Goal: Entertainment & Leisure: Consume media (video, audio)

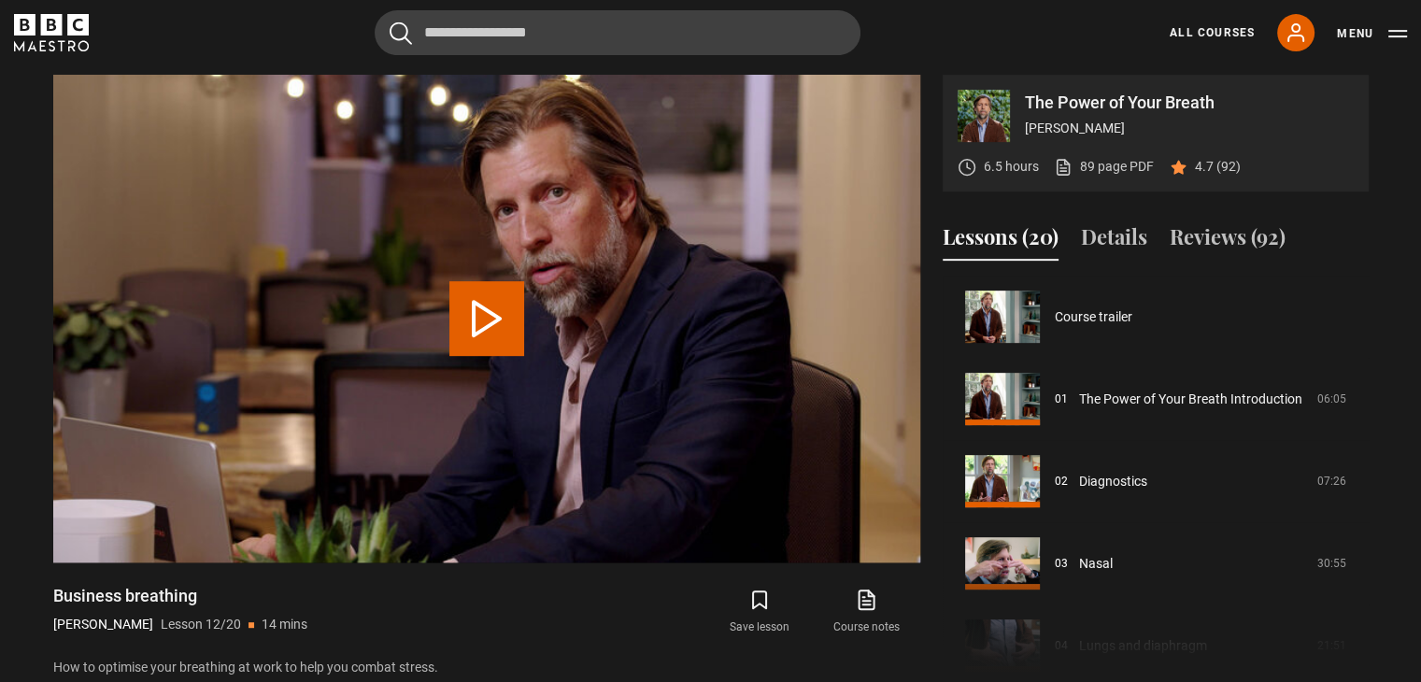
scroll to position [904, 0]
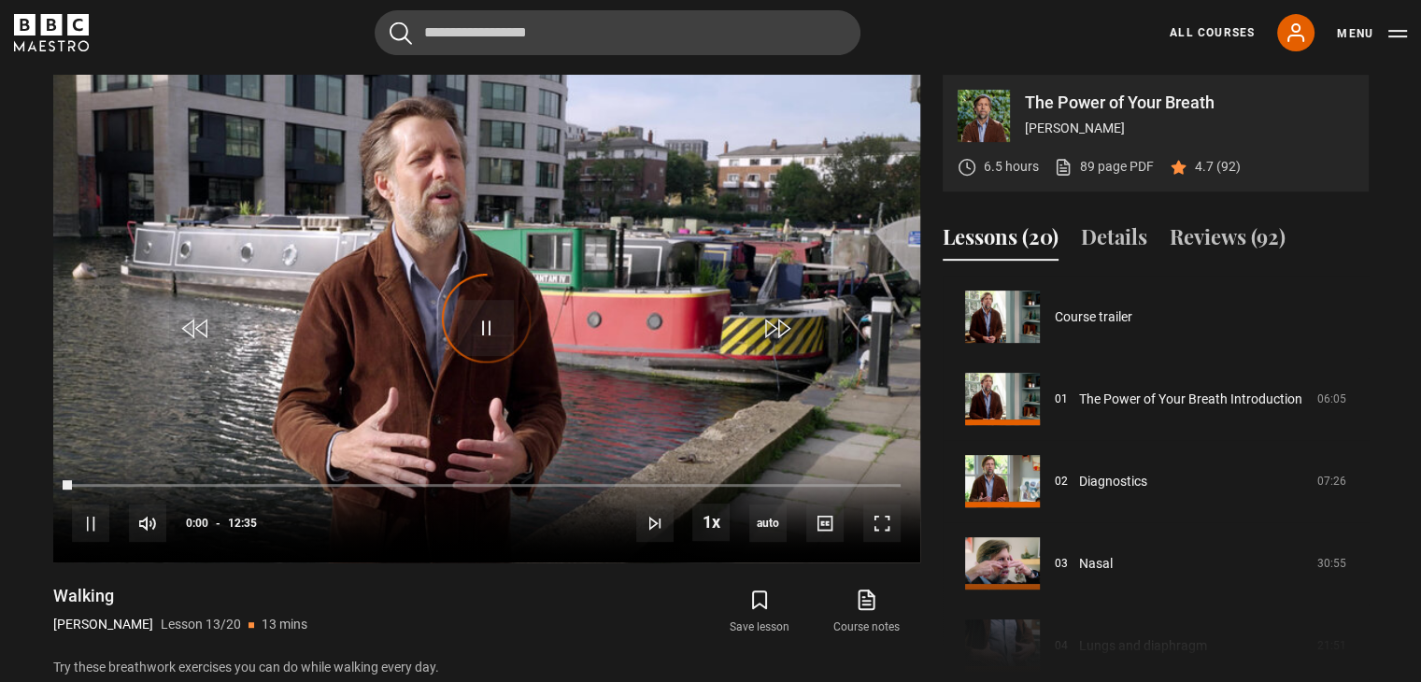
scroll to position [987, 0]
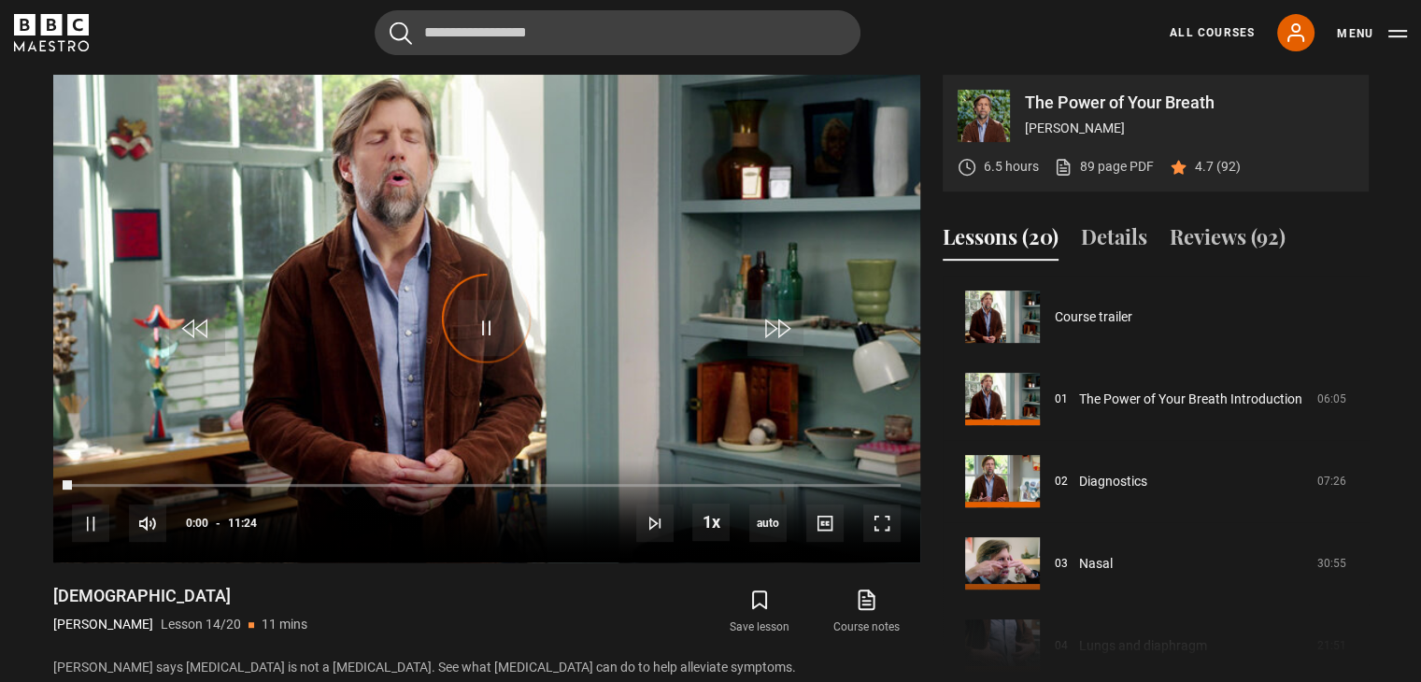
scroll to position [1069, 0]
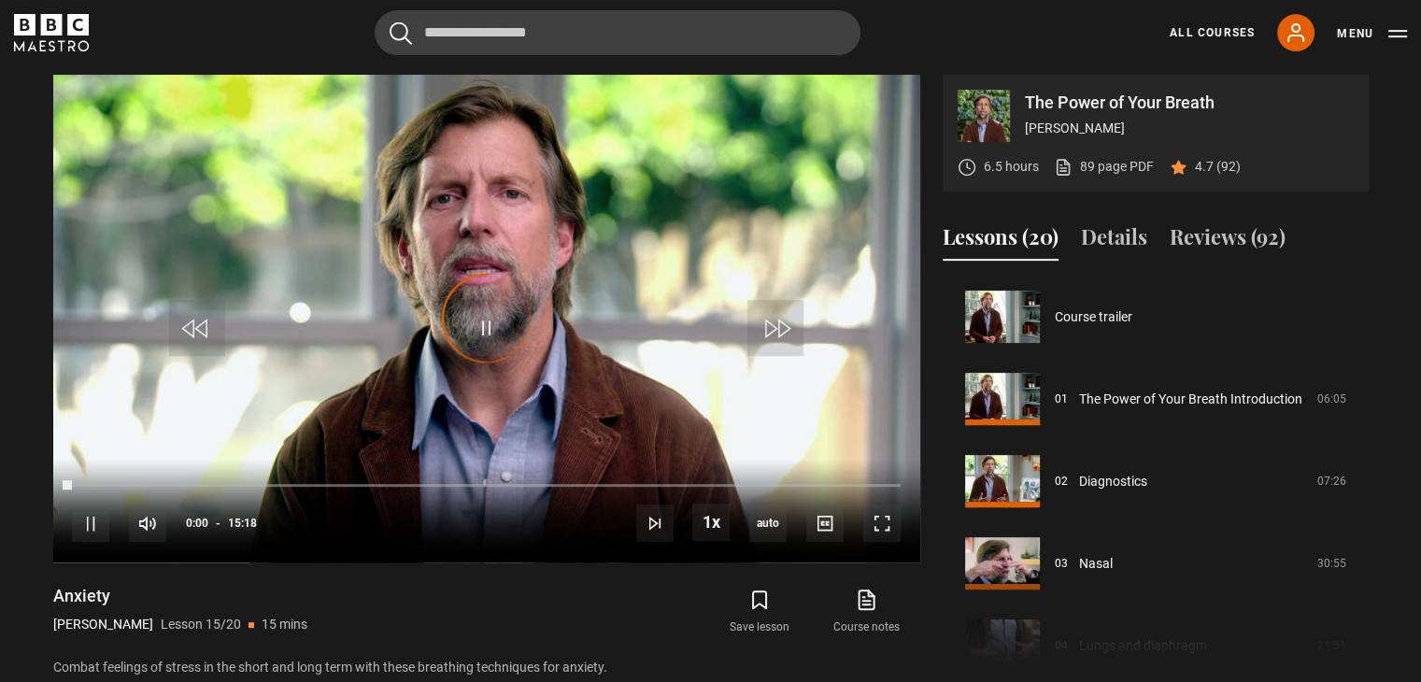
scroll to position [1151, 0]
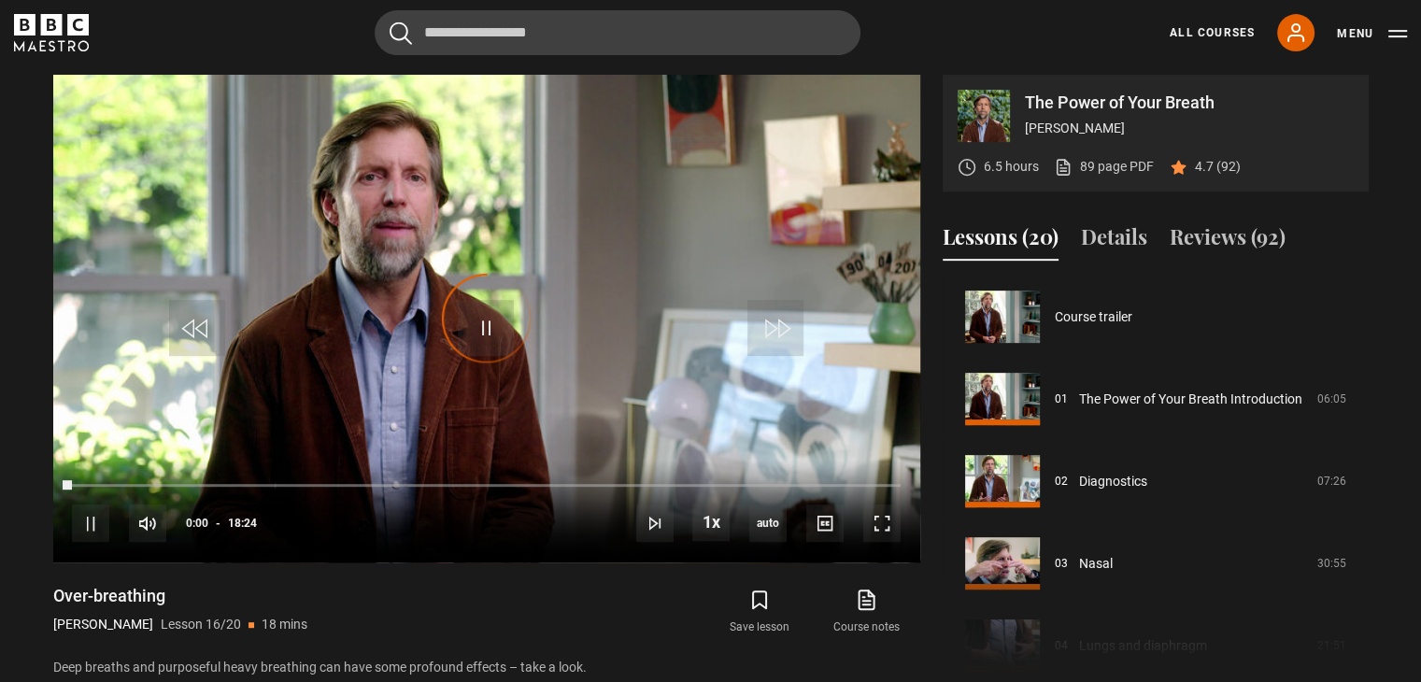
scroll to position [1233, 0]
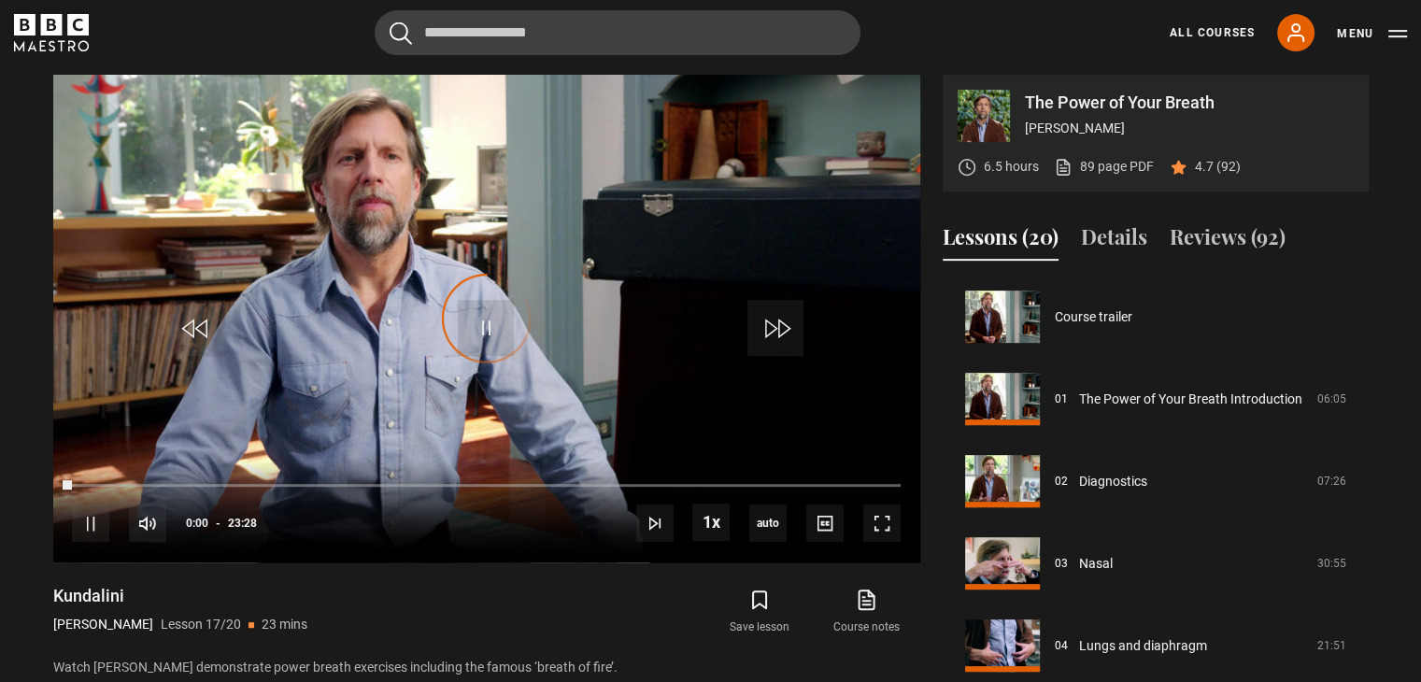
scroll to position [1315, 0]
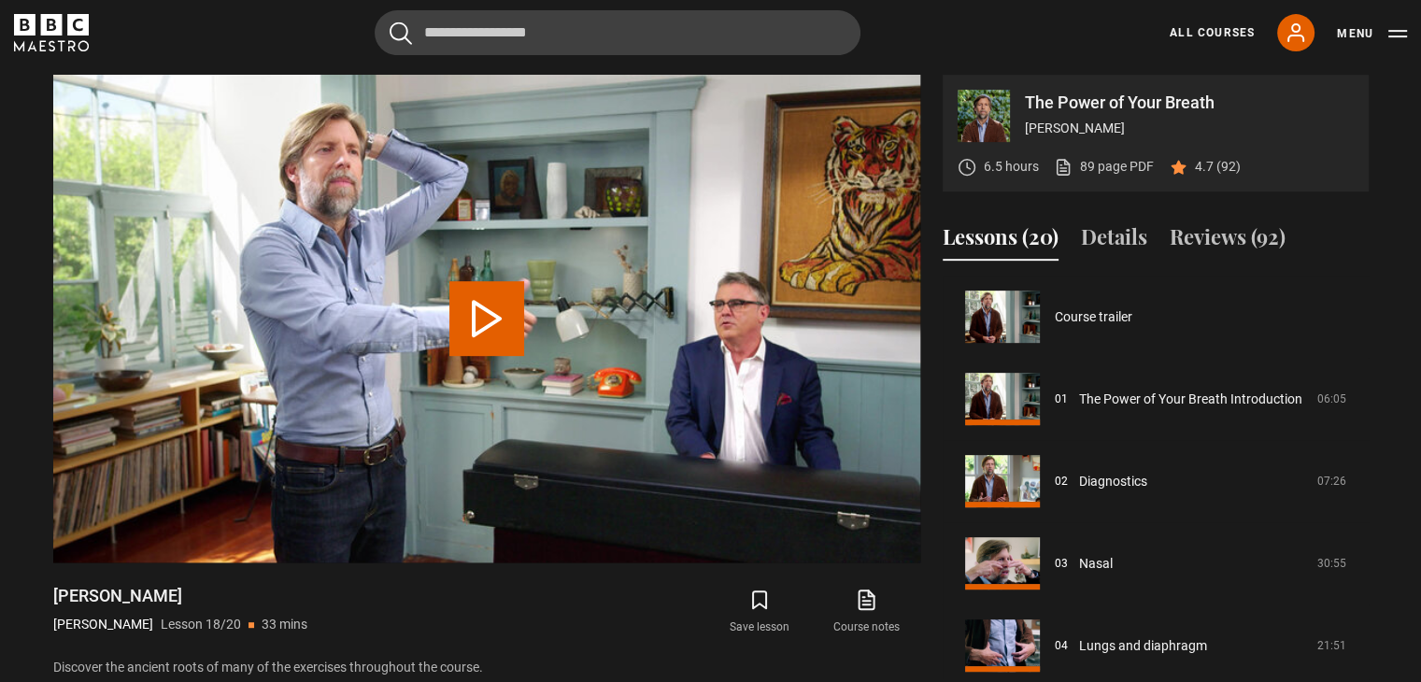
scroll to position [1323, 0]
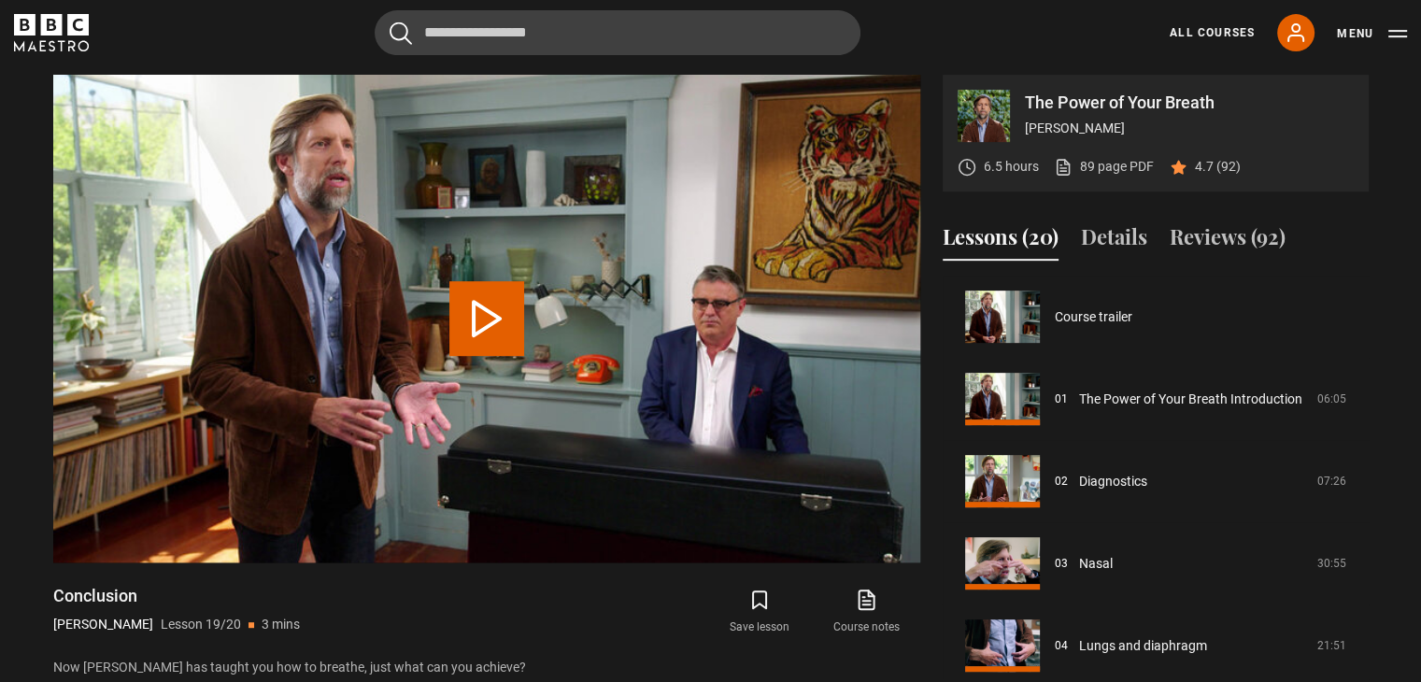
scroll to position [1323, 0]
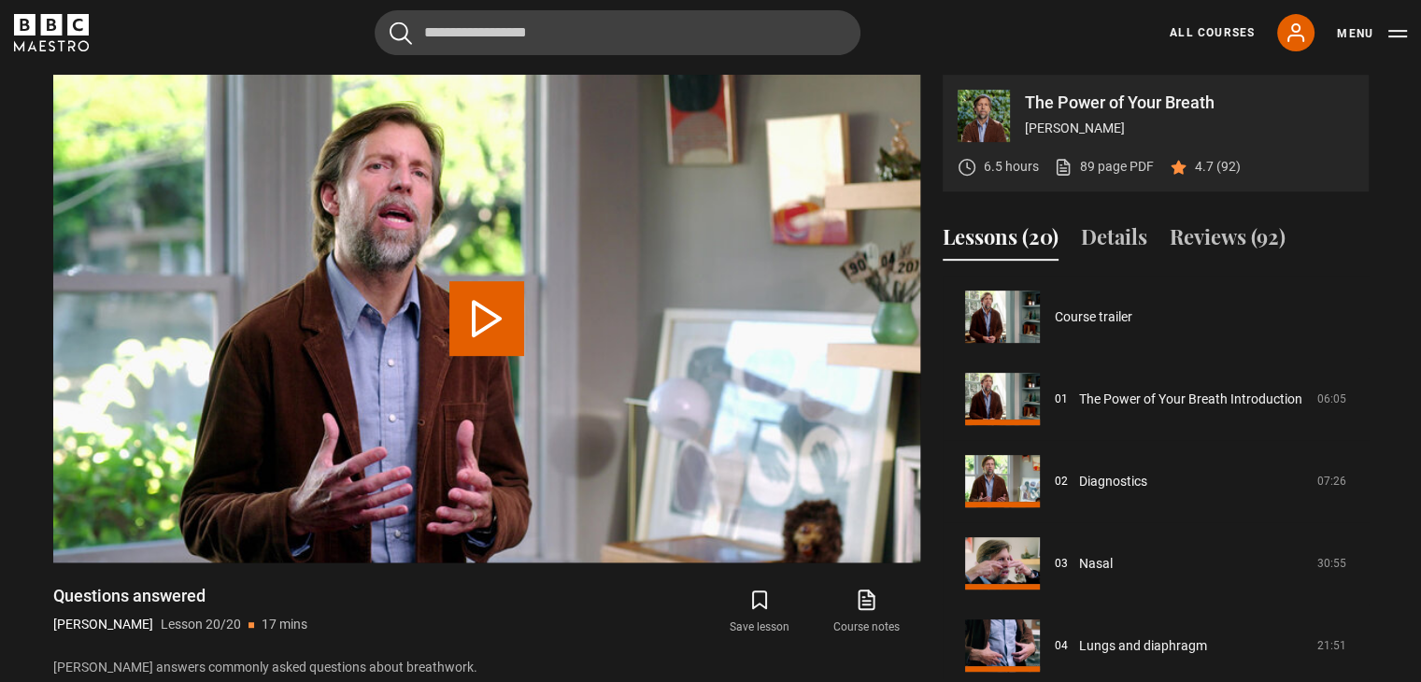
scroll to position [1323, 0]
